Goal: Information Seeking & Learning: Learn about a topic

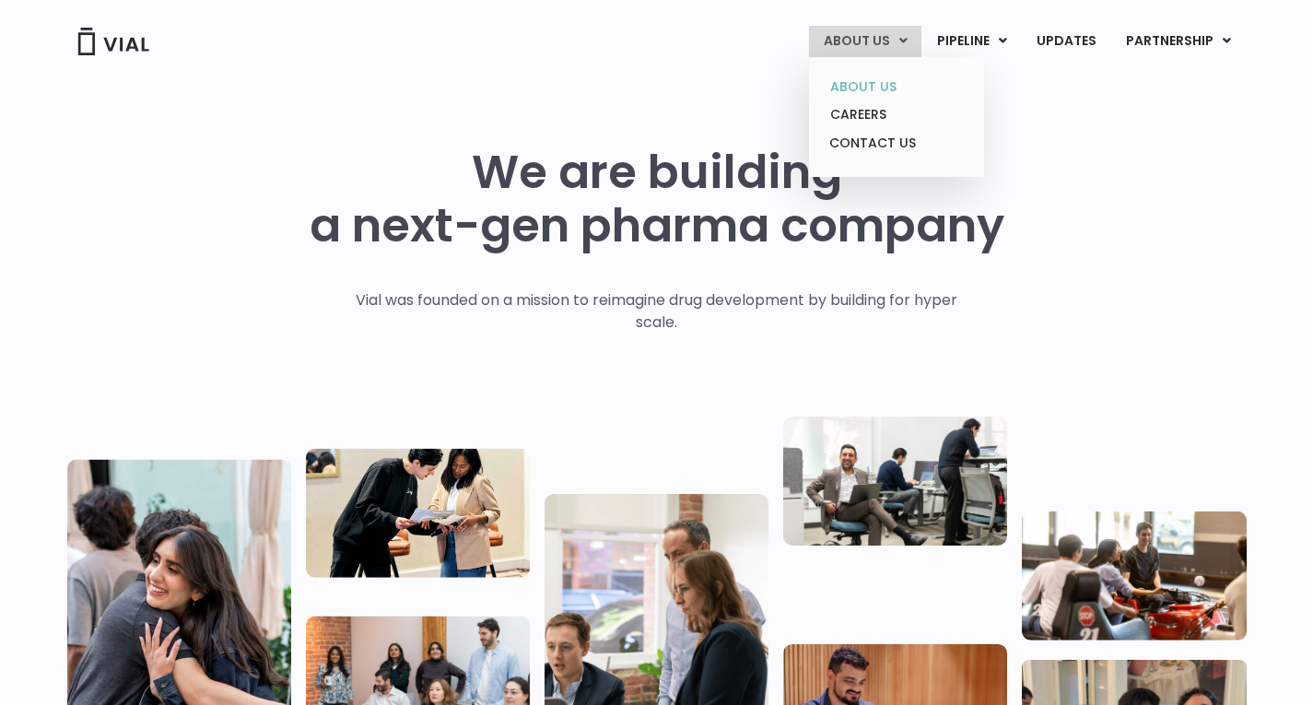
click at [887, 78] on link "ABOUT US" at bounding box center [896, 87] width 161 height 29
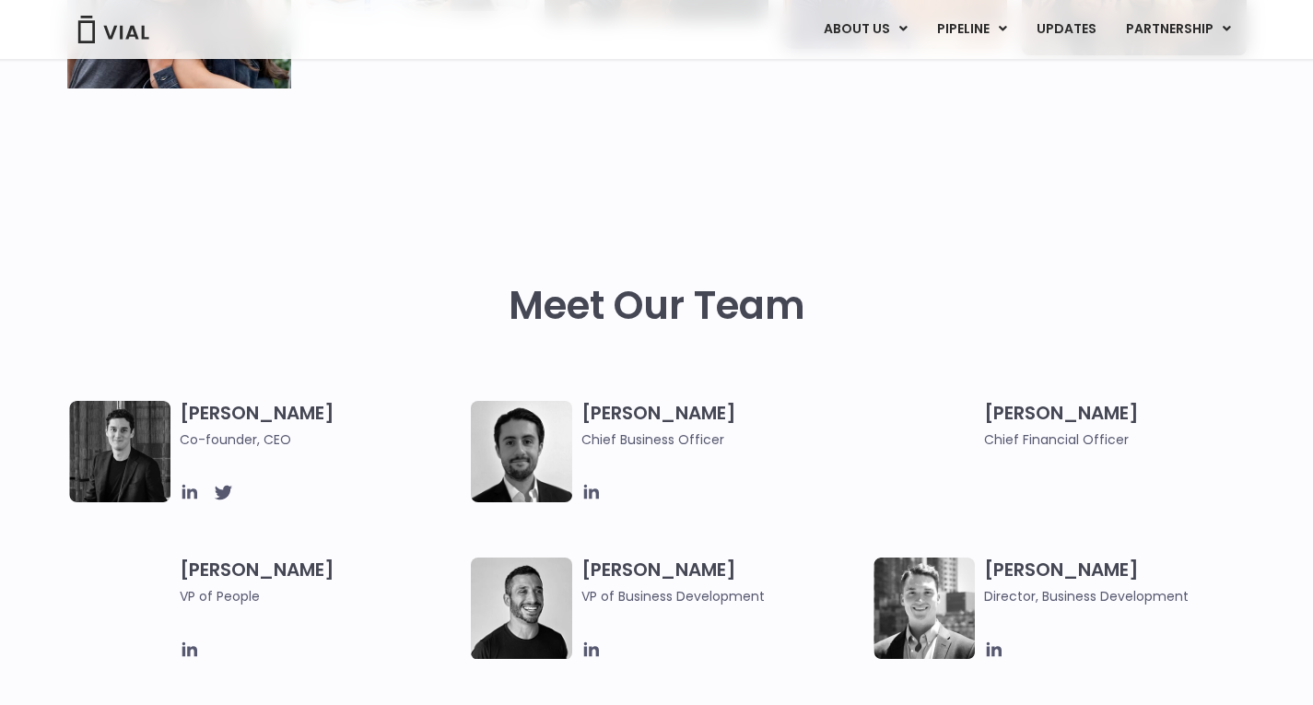
scroll to position [692, 0]
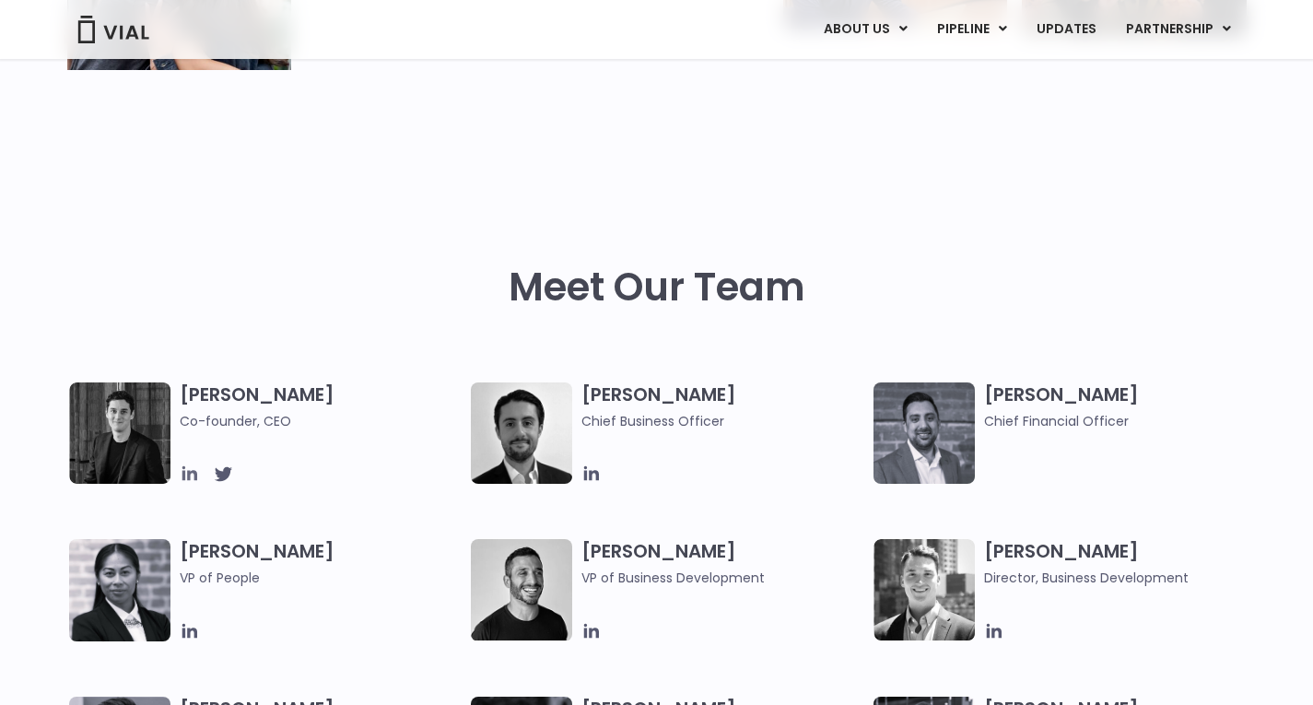
click at [194, 476] on icon at bounding box center [190, 474] width 20 height 20
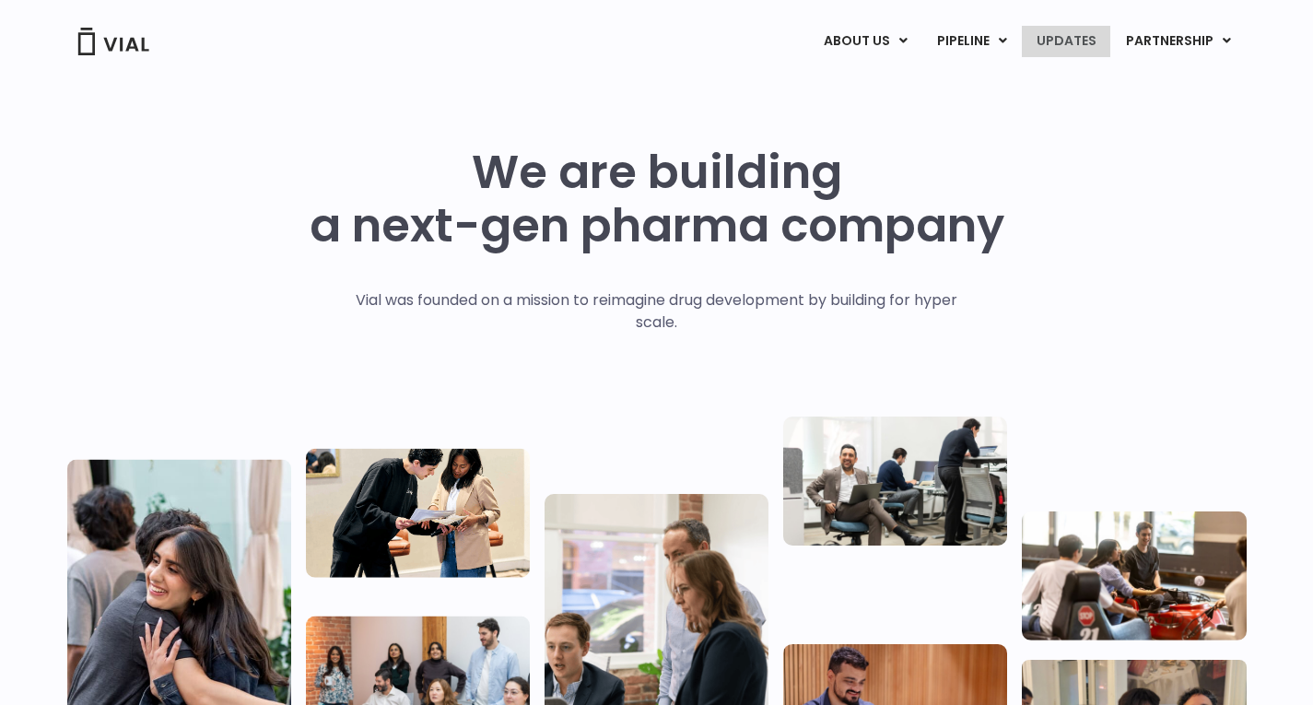
click at [1047, 44] on link "UPDATES" at bounding box center [1066, 41] width 88 height 31
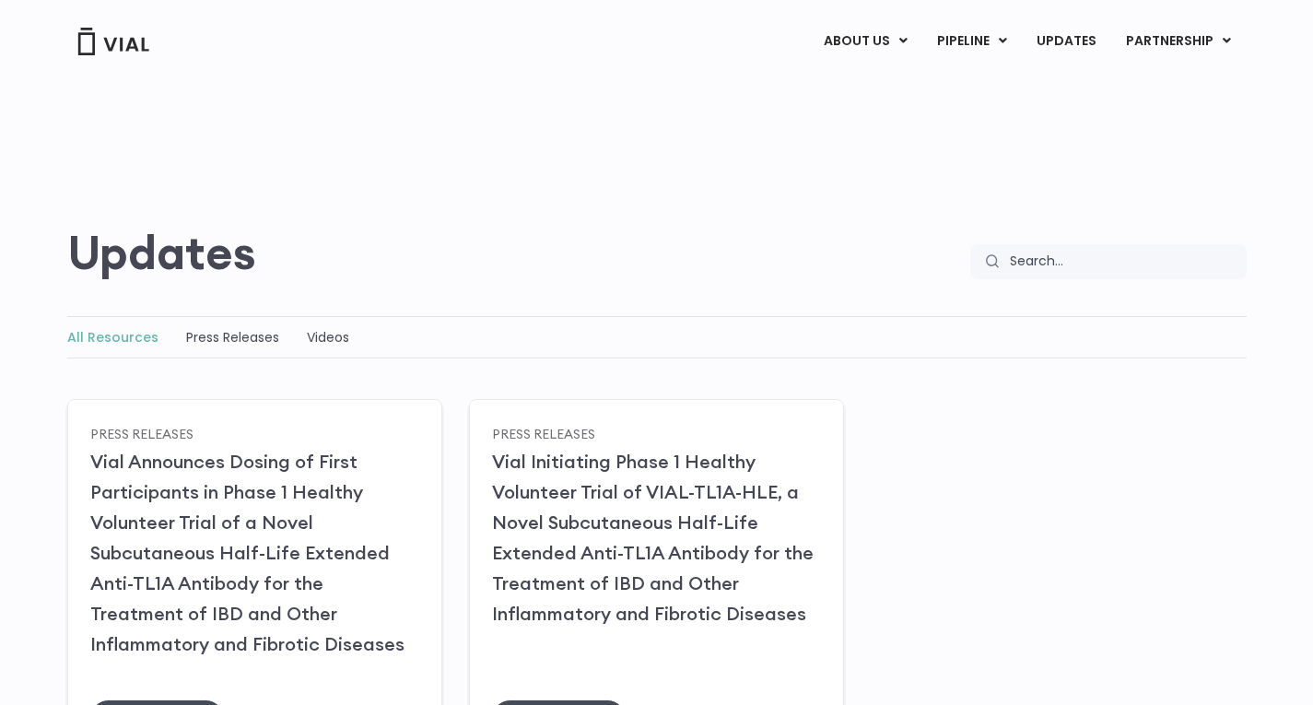
click at [406, 205] on div "Updates Search Search" at bounding box center [657, 178] width 1180 height 201
